Goal: Navigation & Orientation: Find specific page/section

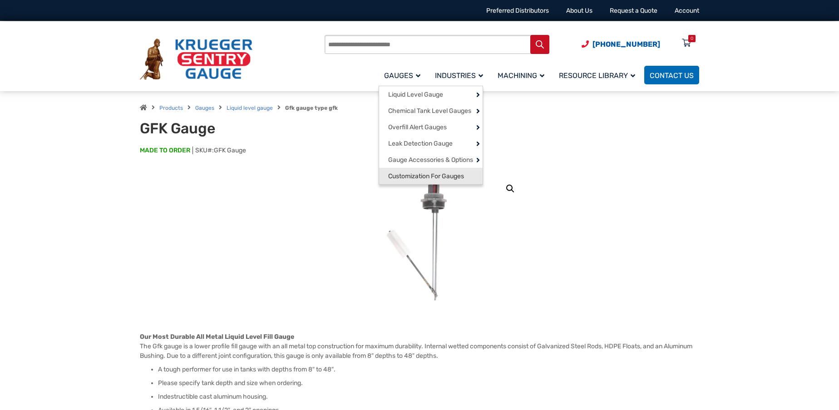
click at [420, 181] on span "Customization For Gauges" at bounding box center [426, 177] width 76 height 8
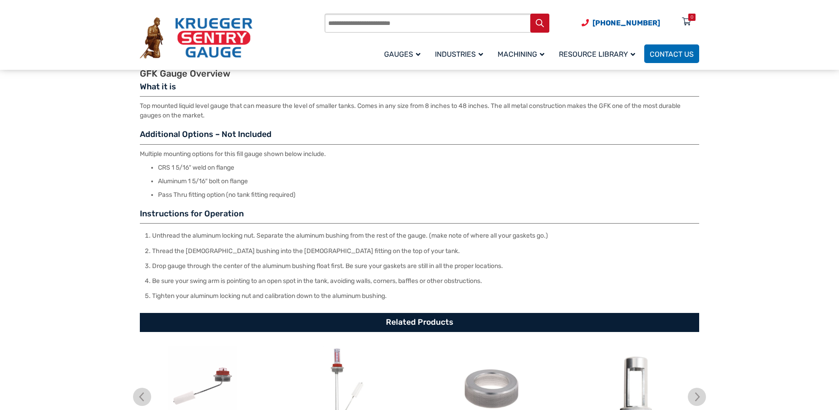
scroll to position [409, 0]
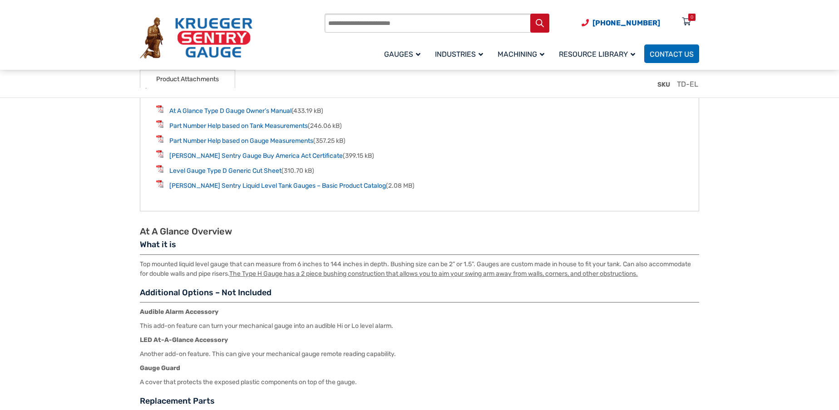
scroll to position [1213, 0]
